Goal: Transaction & Acquisition: Purchase product/service

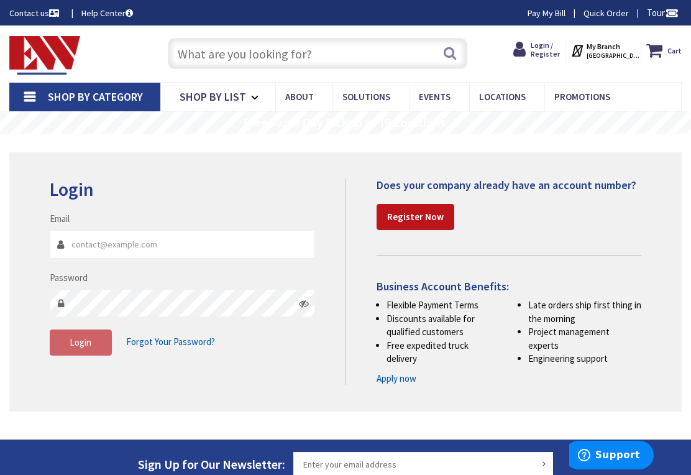
click at [541, 49] on span "Login / Register" at bounding box center [544, 49] width 29 height 18
click at [99, 255] on input "Email" at bounding box center [182, 244] width 265 height 28
click at [107, 251] on input "Email" at bounding box center [182, 244] width 265 height 28
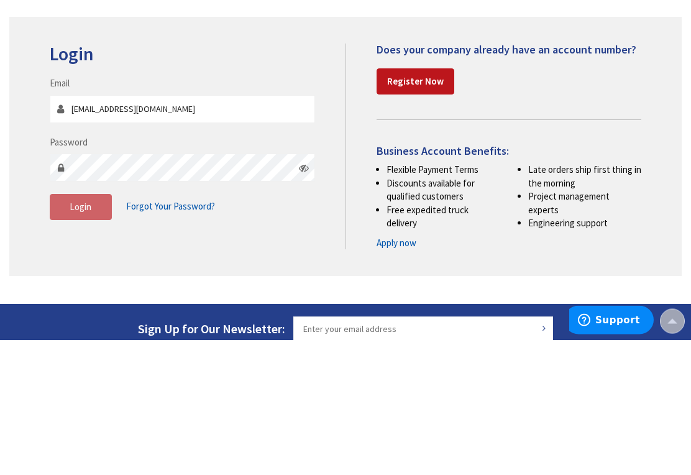
type input "cagg99@aol.com"
click at [96, 329] on button "Login" at bounding box center [81, 342] width 62 height 26
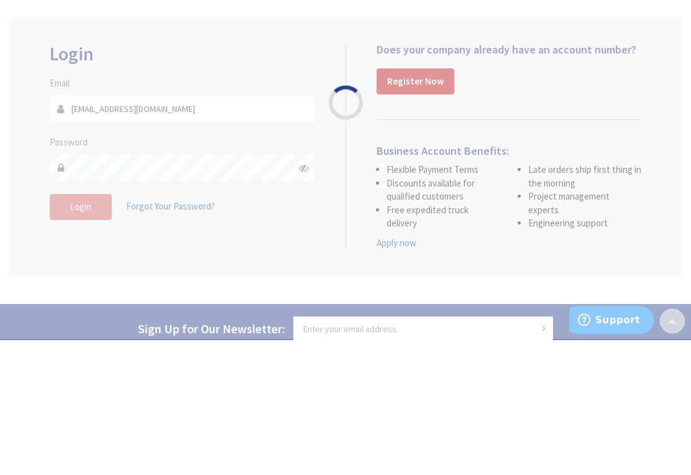
scroll to position [135, 0]
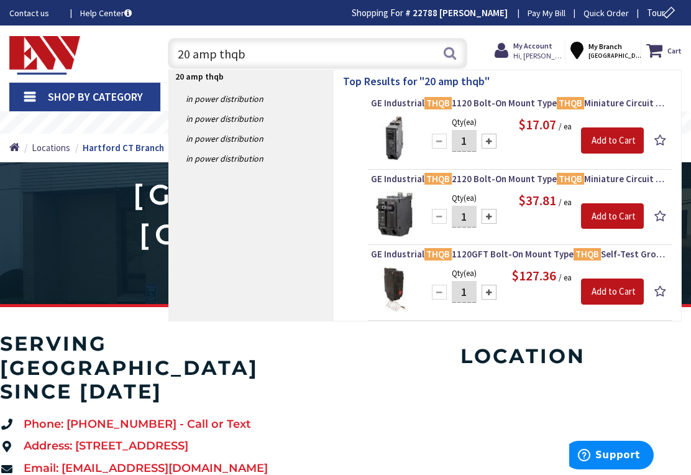
type input "20 amp thqb"
click at [552, 56] on span "Hi, Michael" at bounding box center [539, 56] width 53 height 10
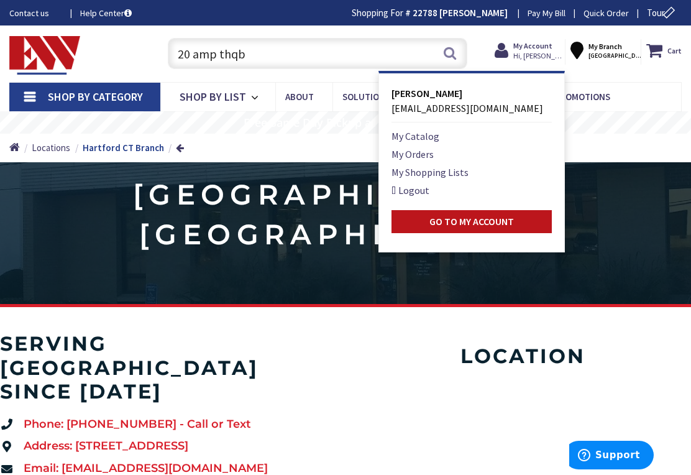
click at [427, 196] on link "Logout" at bounding box center [410, 190] width 38 height 15
